Goal: Information Seeking & Learning: Learn about a topic

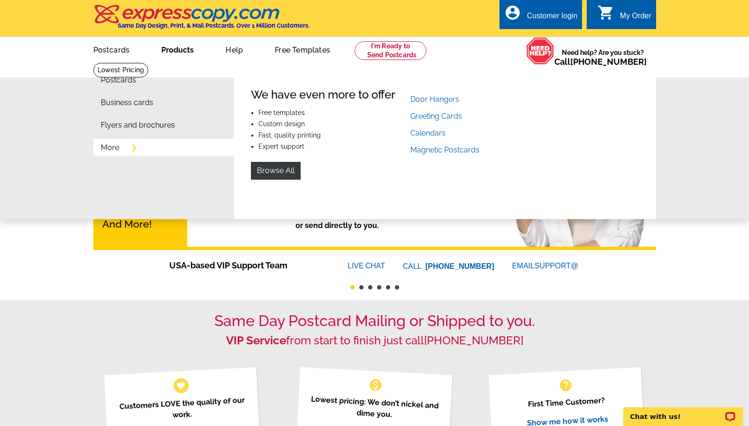
click at [111, 145] on link "More" at bounding box center [110, 148] width 18 height 8
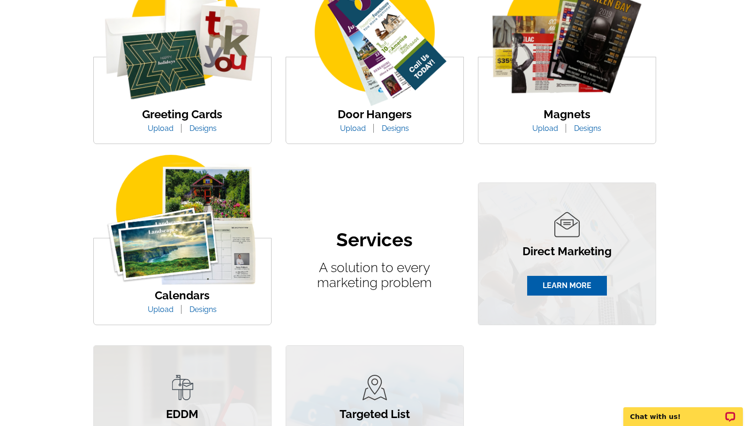
scroll to position [548, 0]
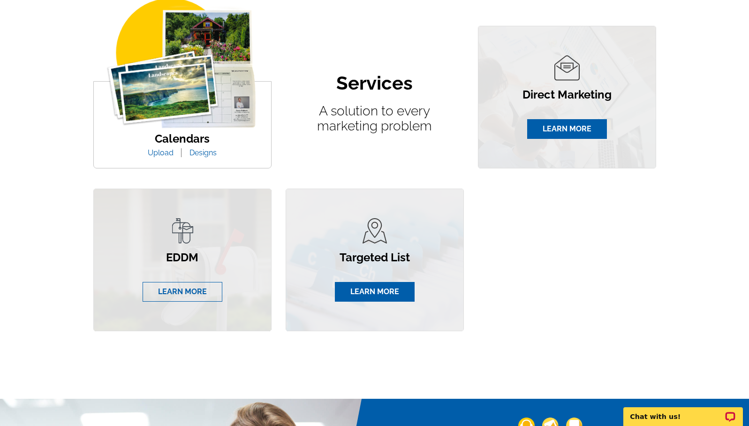
click at [180, 287] on link "LEARN MORE" at bounding box center [183, 292] width 80 height 20
